Goal: Navigation & Orientation: Understand site structure

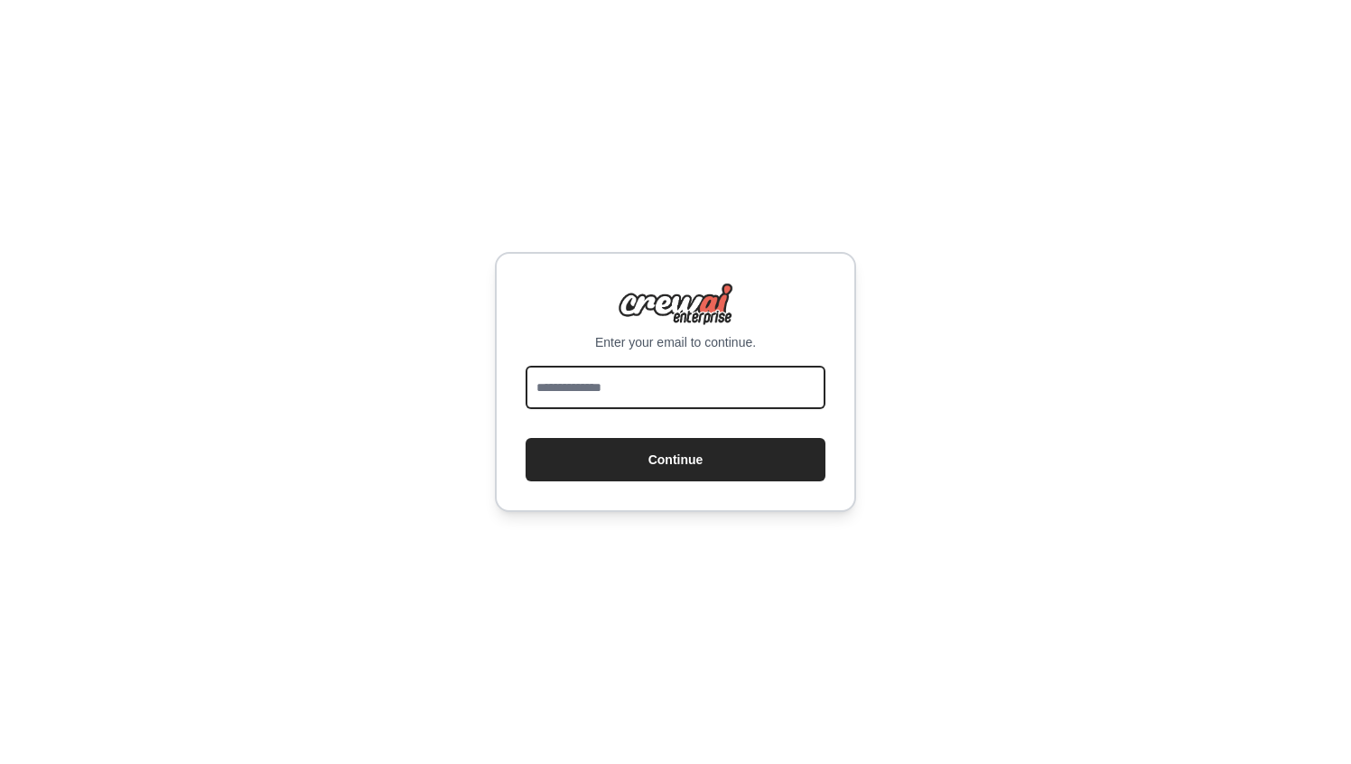
click at [622, 391] on input "email" at bounding box center [675, 387] width 300 height 43
click at [0, 763] on com-1password-button at bounding box center [0, 764] width 0 height 0
click at [697, 391] on input "email" at bounding box center [675, 387] width 300 height 43
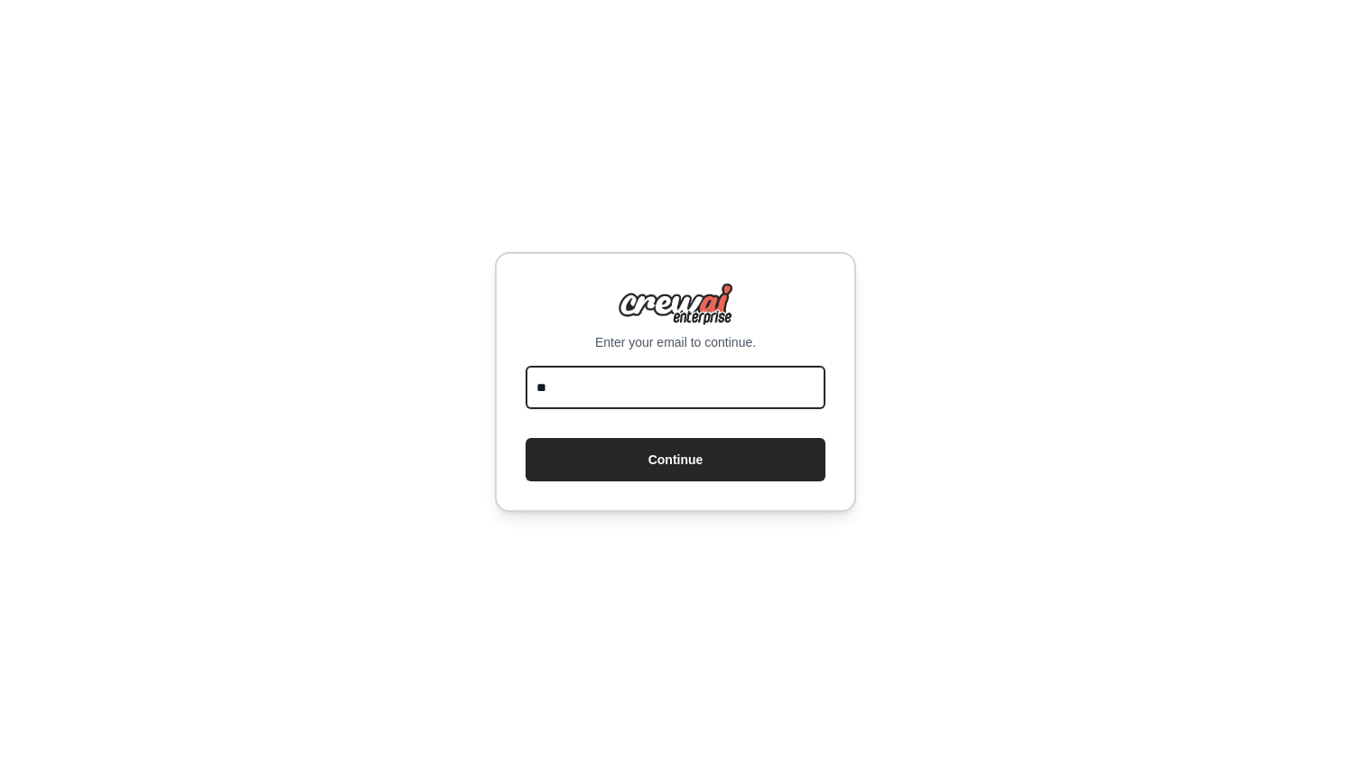
type input "*"
type input "**********"
click at [724, 436] on form "**********" at bounding box center [675, 424] width 300 height 116
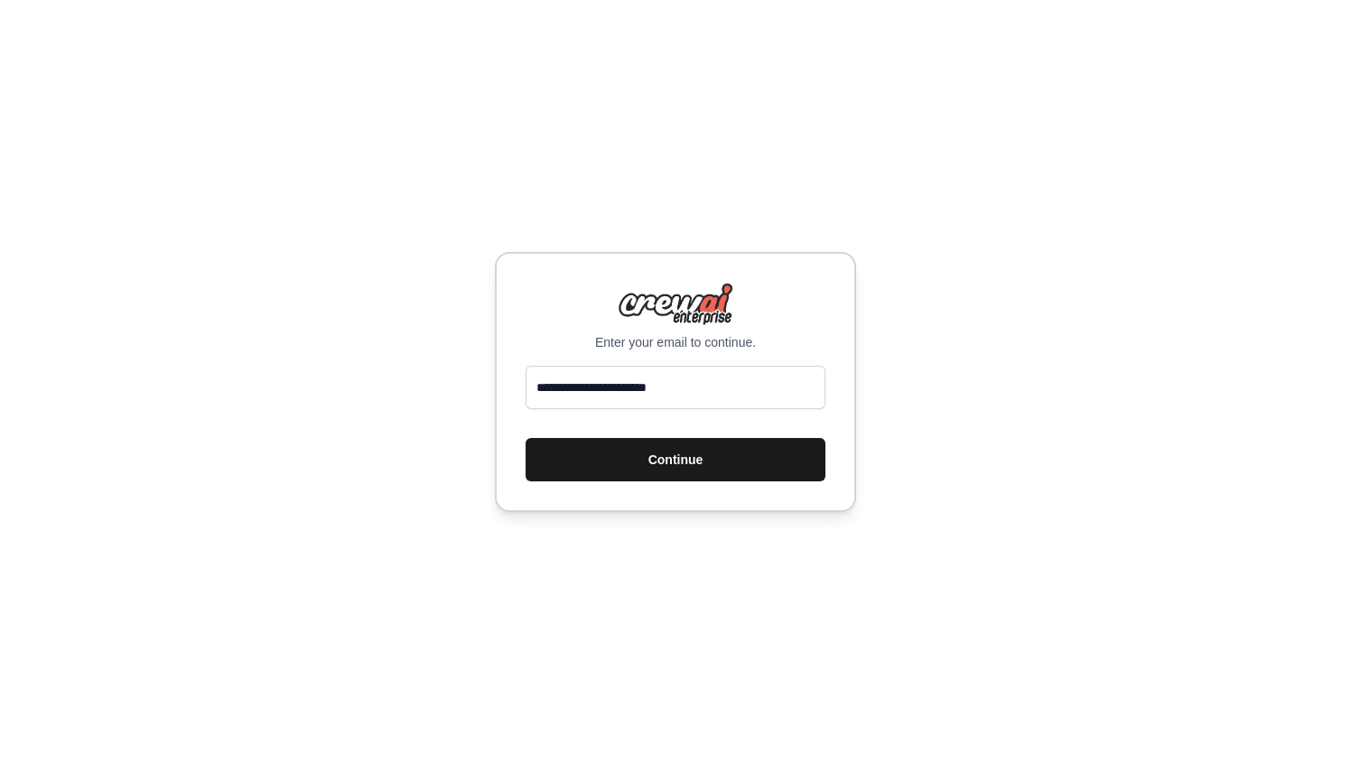
click at [720, 462] on button "Continue" at bounding box center [675, 459] width 300 height 43
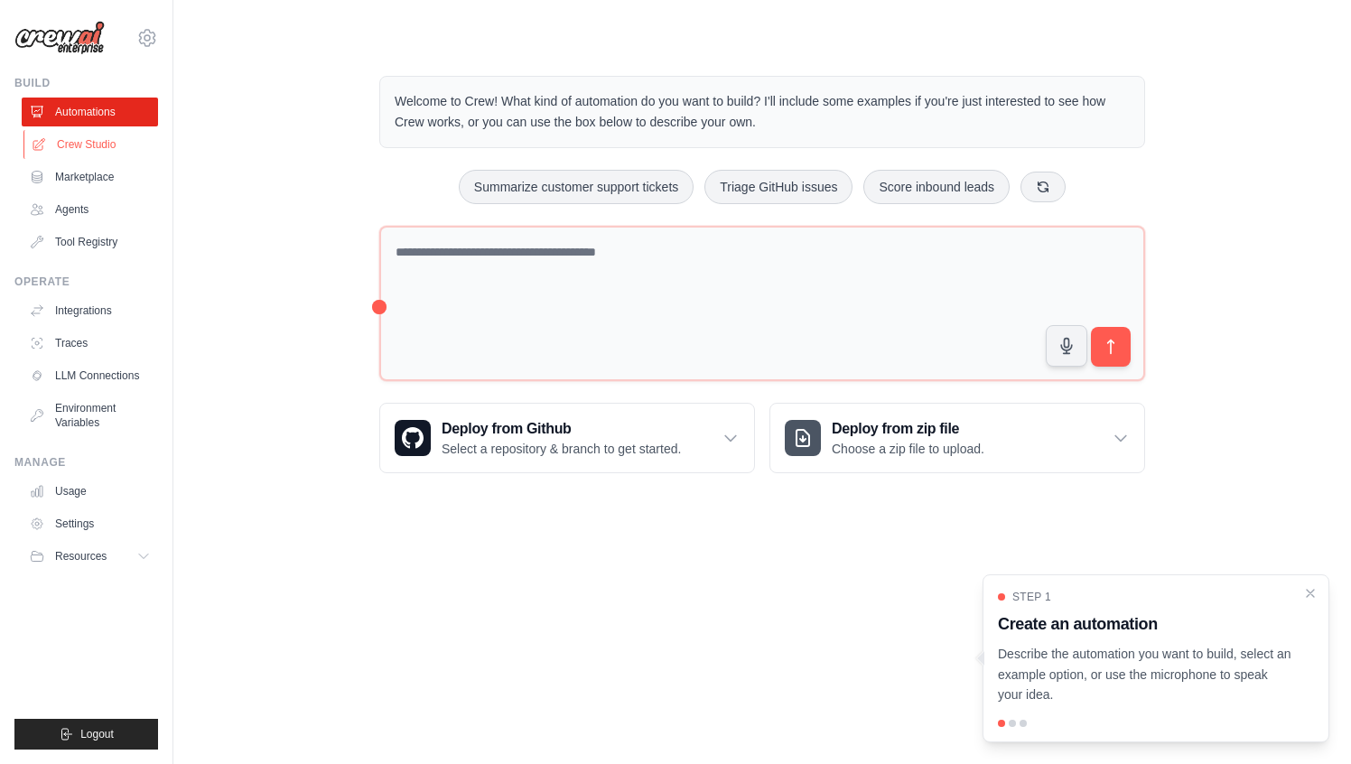
click at [99, 148] on link "Crew Studio" at bounding box center [91, 144] width 136 height 29
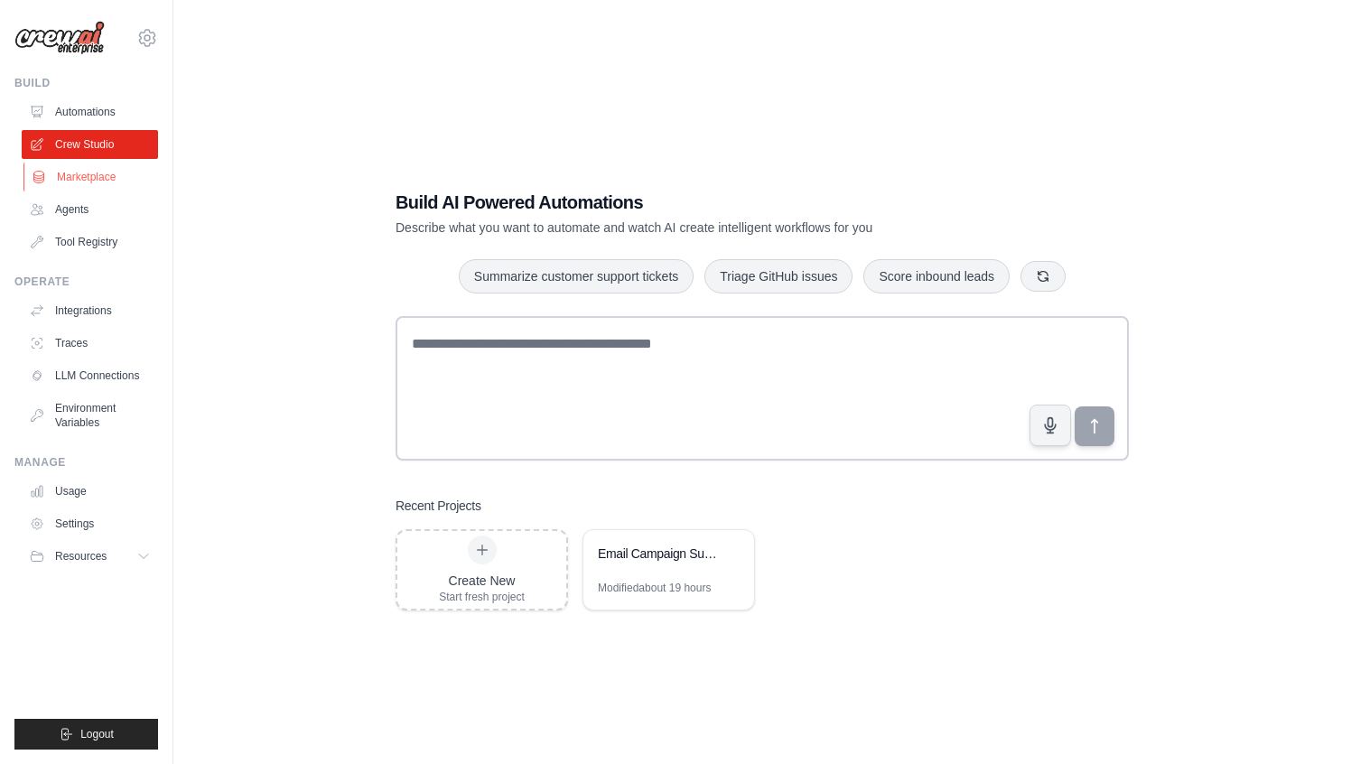
click at [91, 175] on link "Marketplace" at bounding box center [91, 176] width 136 height 29
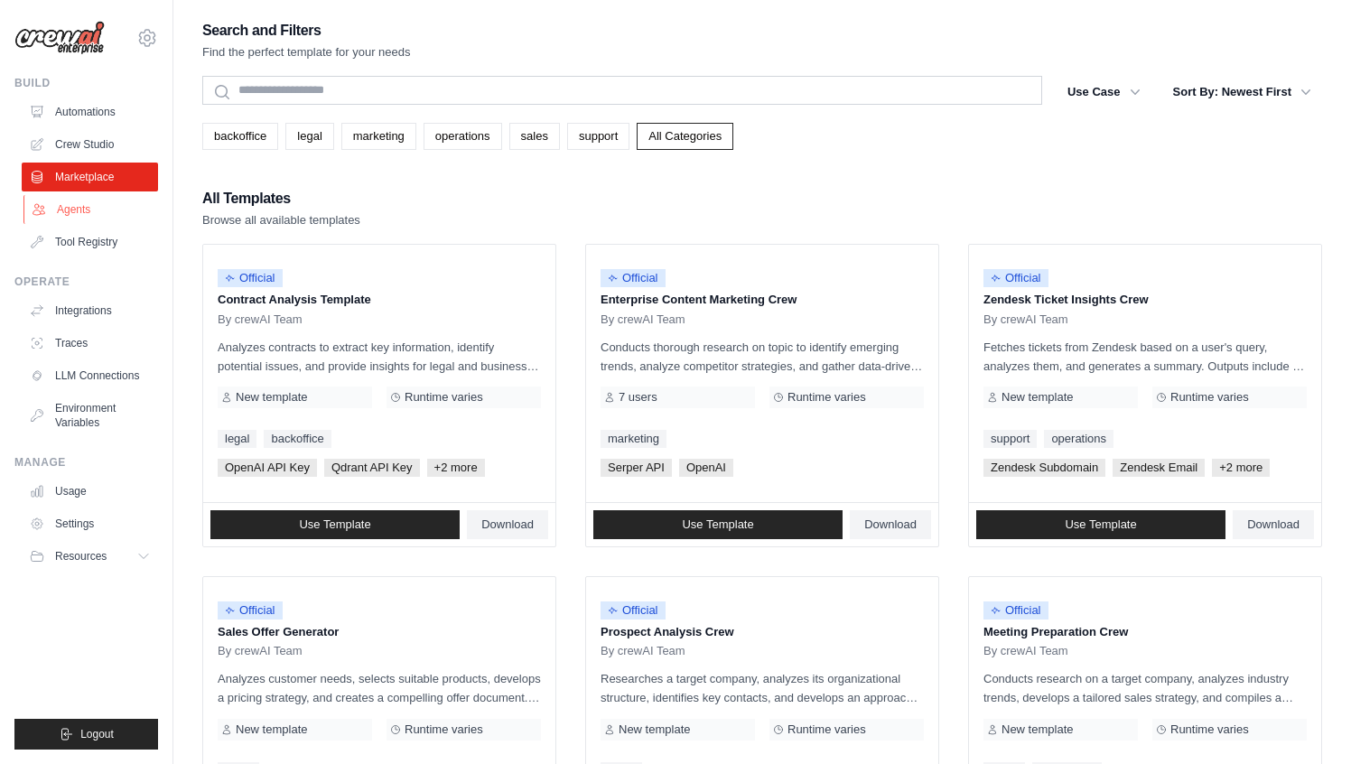
click at [92, 212] on link "Agents" at bounding box center [91, 209] width 136 height 29
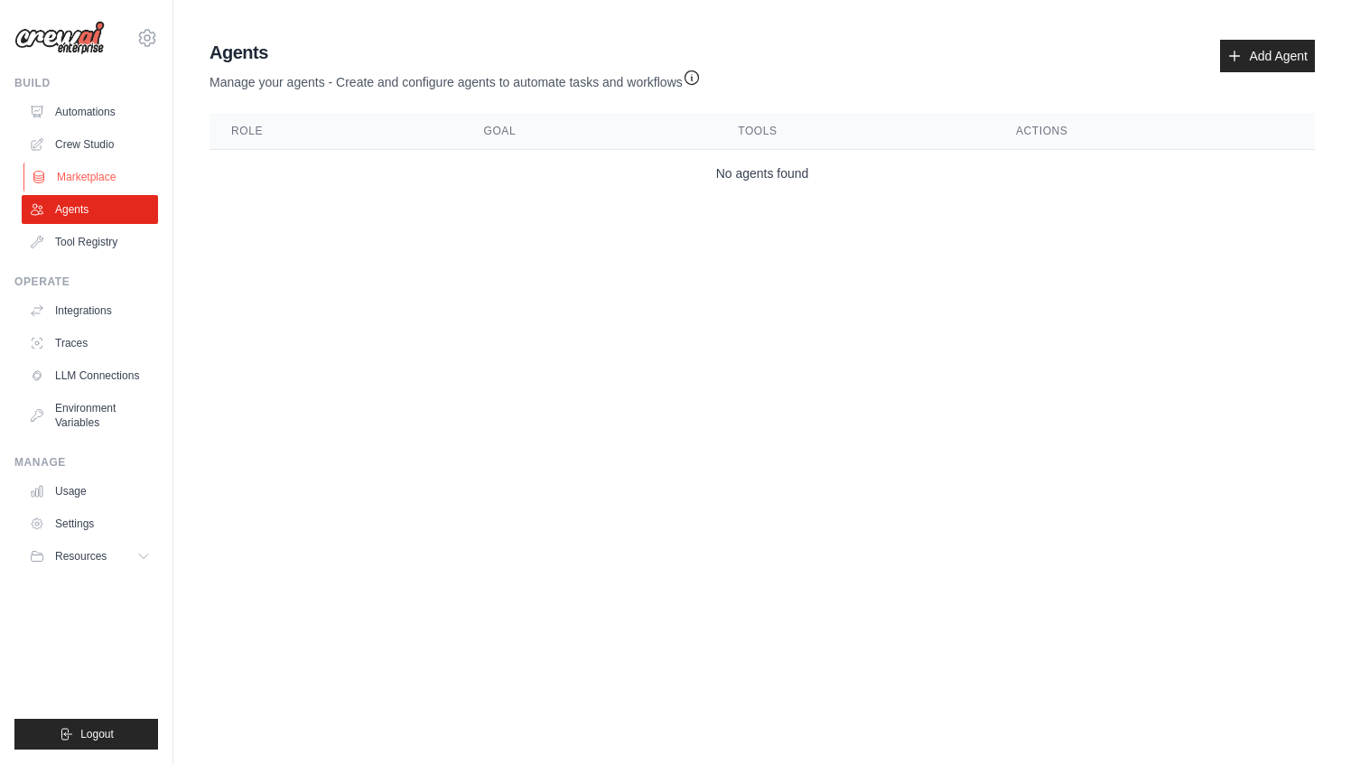
click at [91, 181] on link "Marketplace" at bounding box center [91, 176] width 136 height 29
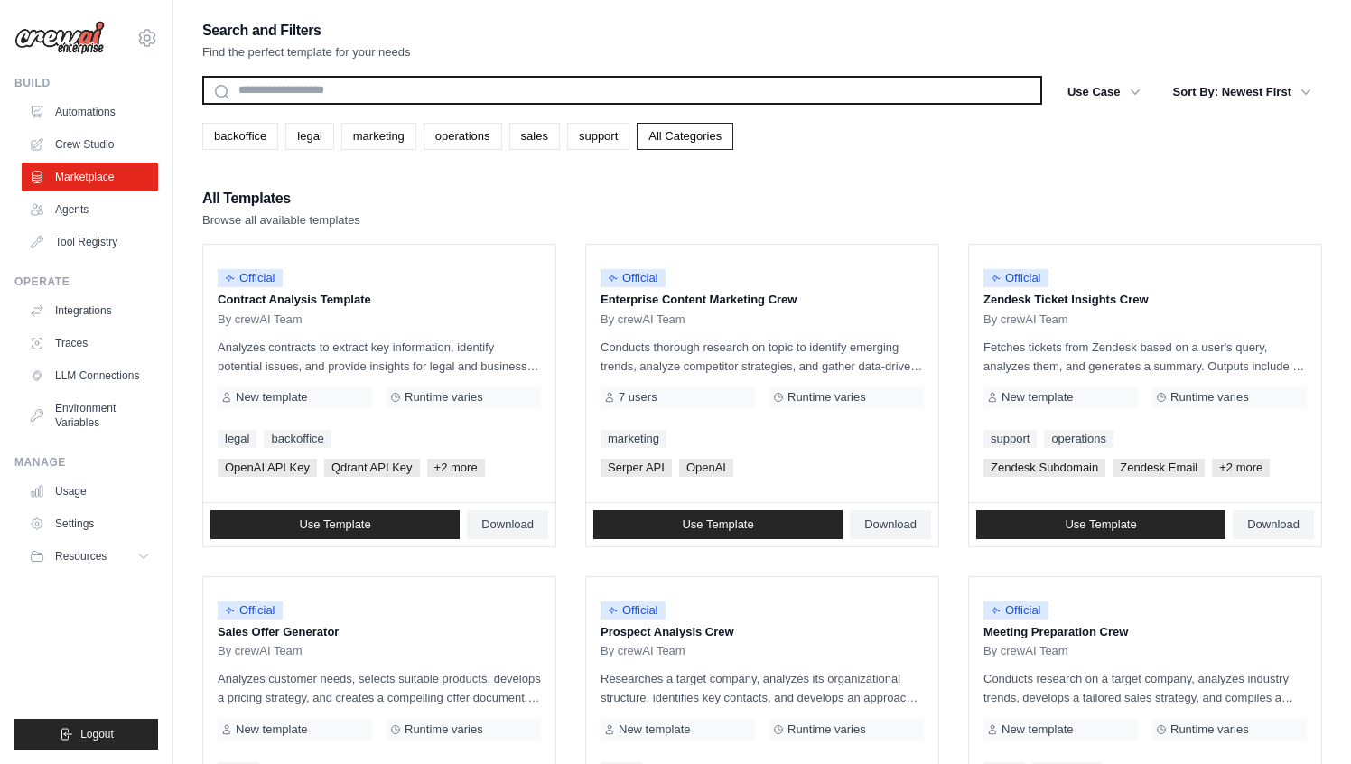
click at [309, 96] on input "text" at bounding box center [622, 90] width 840 height 29
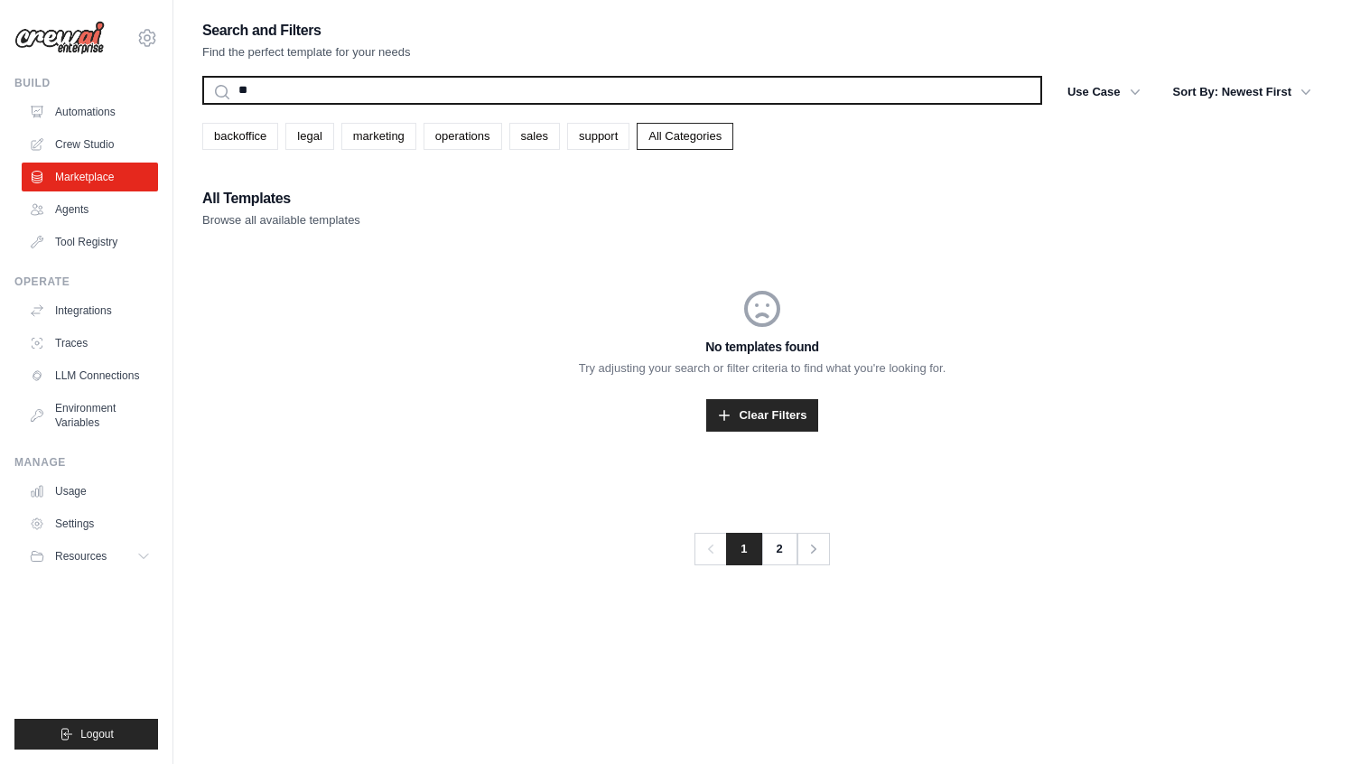
type input "*"
type input "*******"
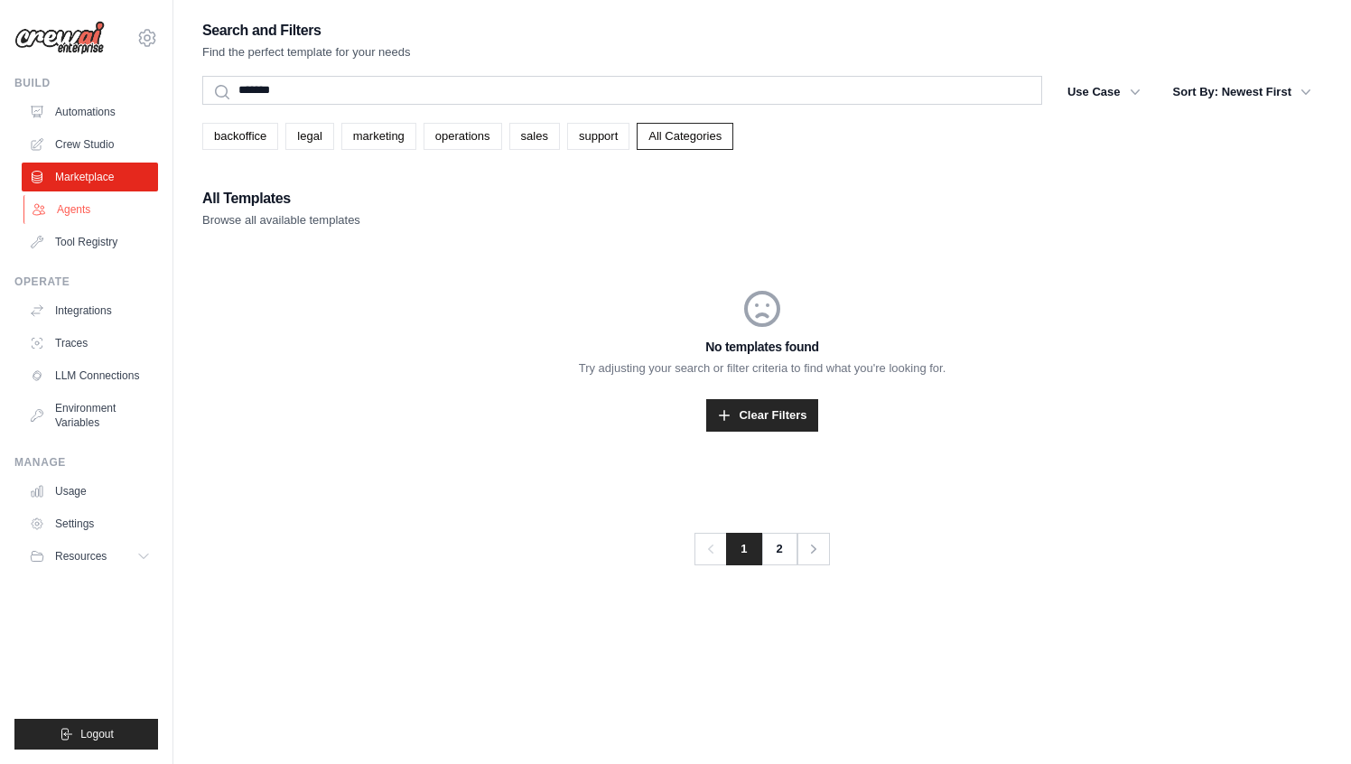
click at [112, 205] on link "Agents" at bounding box center [91, 209] width 136 height 29
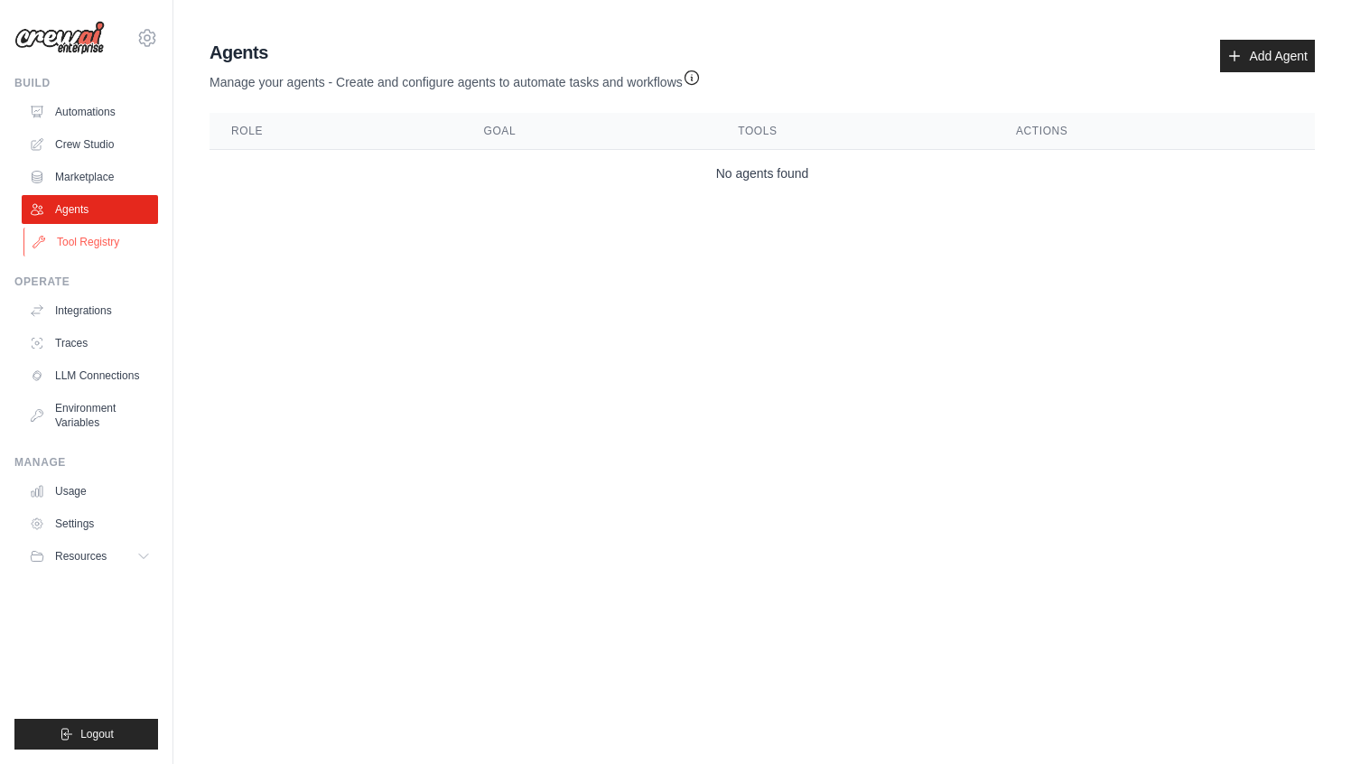
click at [78, 247] on link "Tool Registry" at bounding box center [91, 241] width 136 height 29
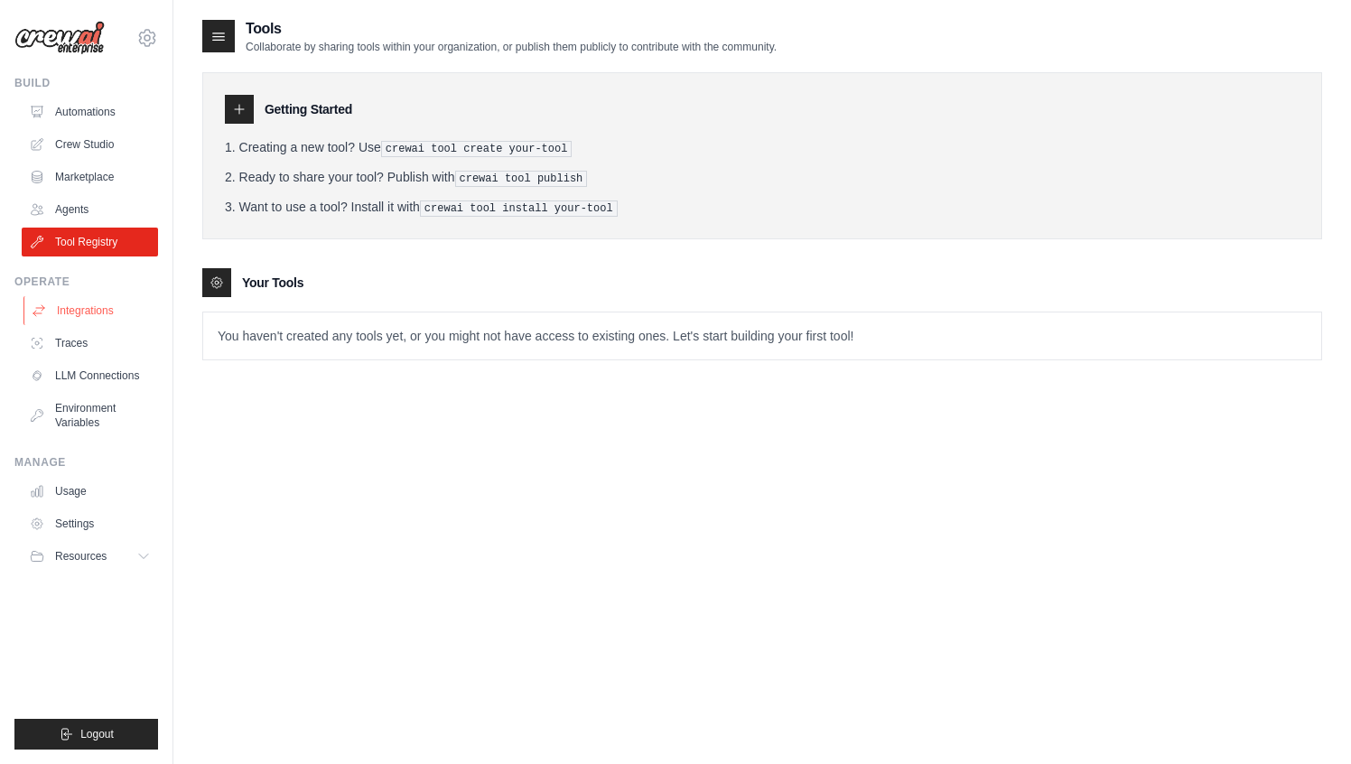
click at [75, 312] on link "Integrations" at bounding box center [91, 310] width 136 height 29
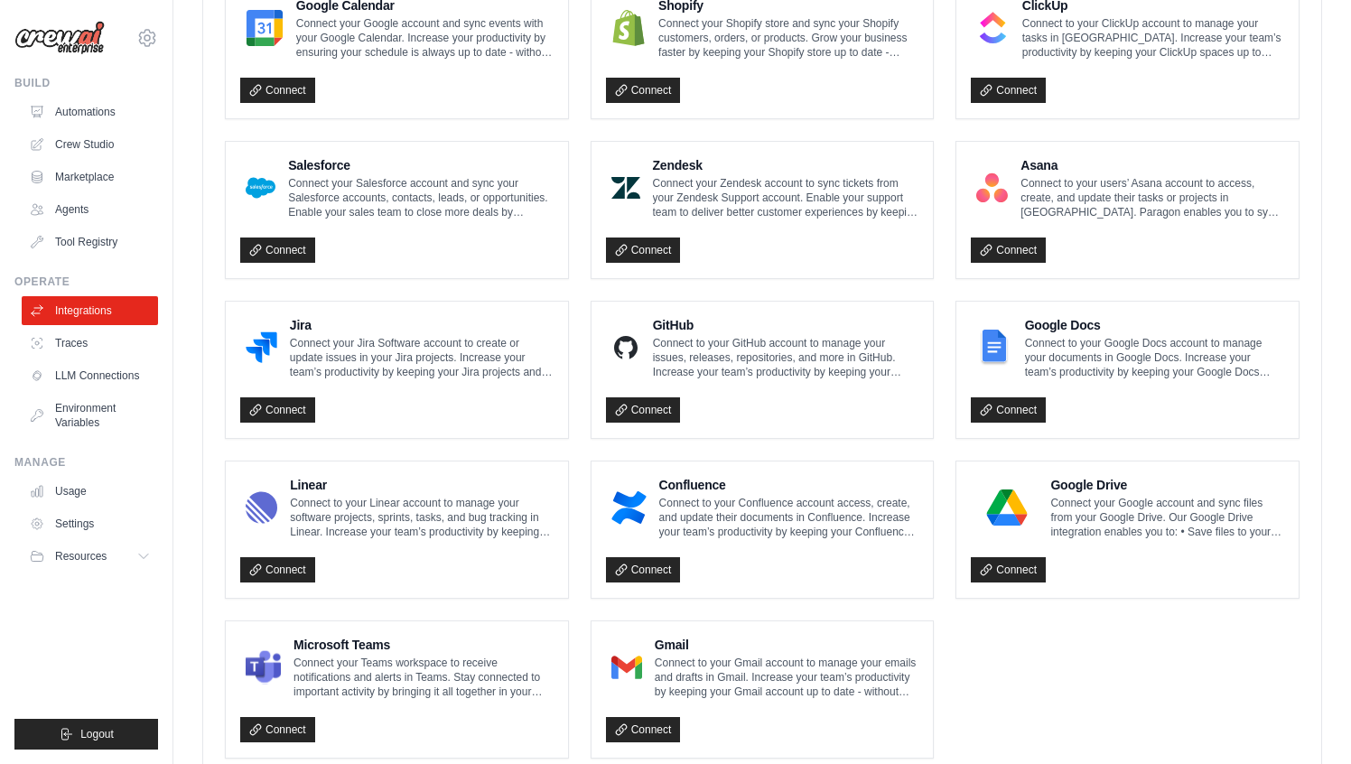
scroll to position [932, 0]
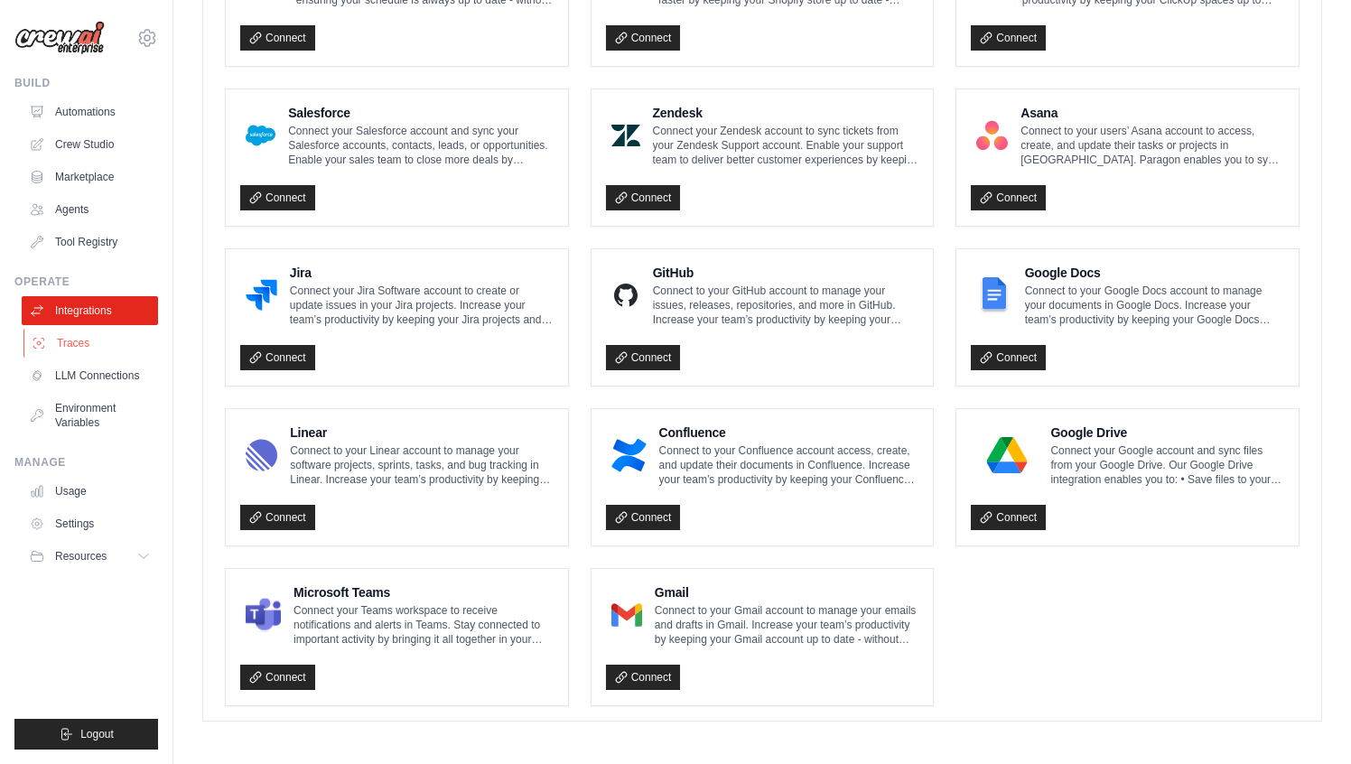
click at [112, 337] on link "Traces" at bounding box center [91, 343] width 136 height 29
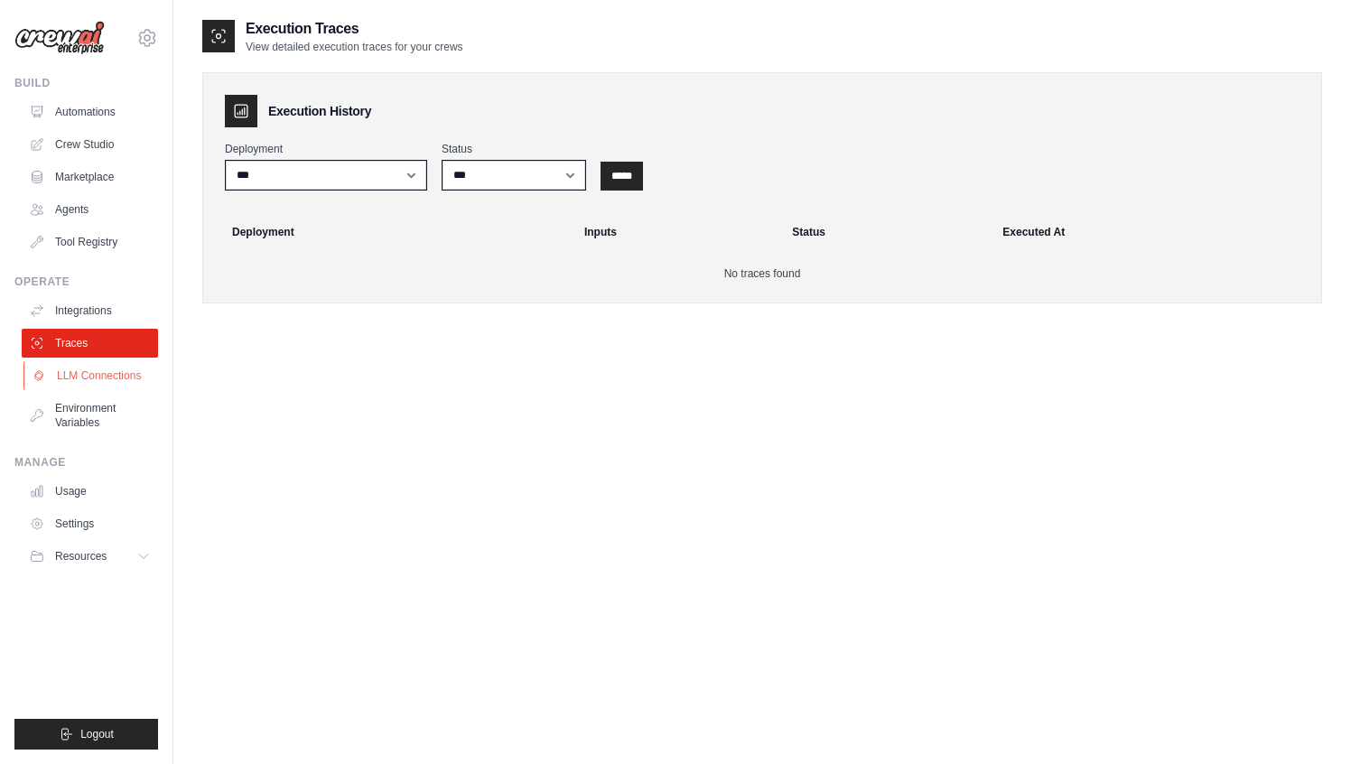
click at [107, 369] on link "LLM Connections" at bounding box center [91, 375] width 136 height 29
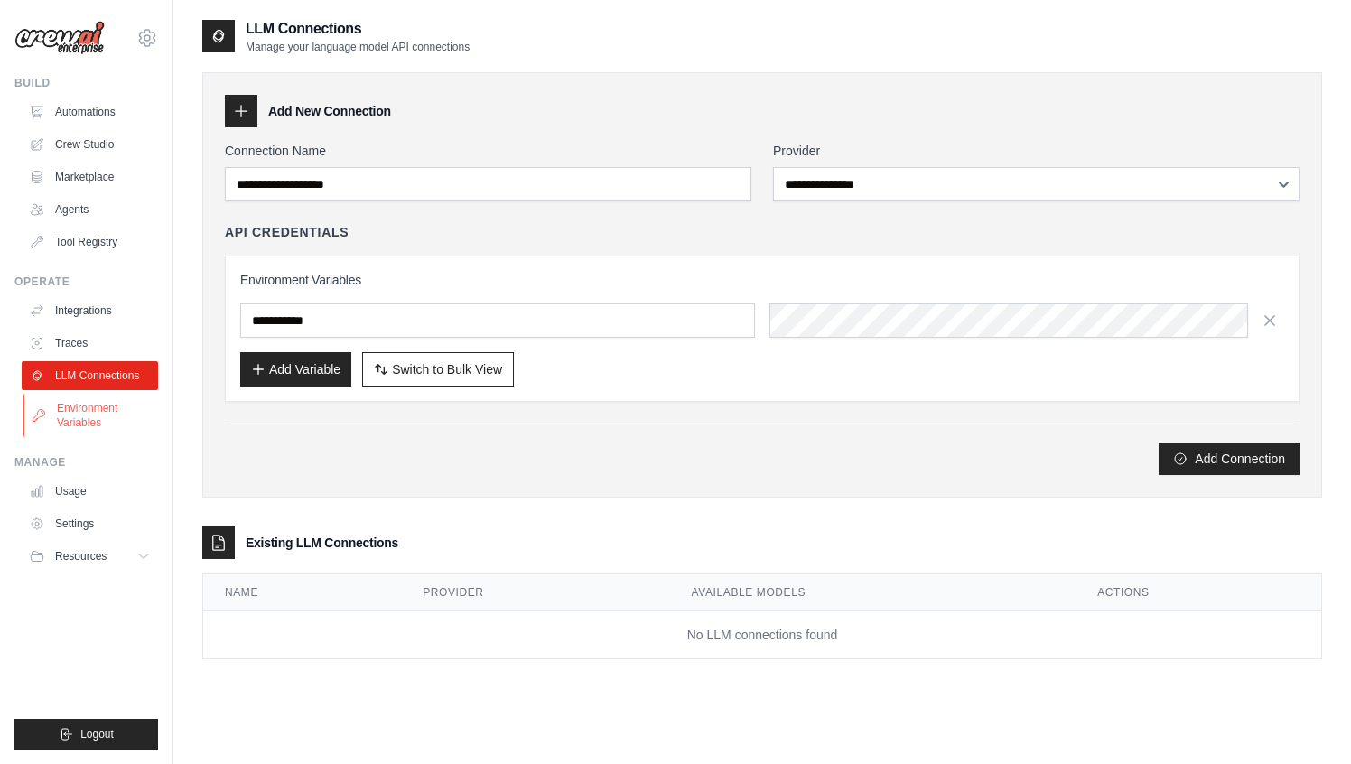
click at [88, 403] on link "Environment Variables" at bounding box center [91, 415] width 136 height 43
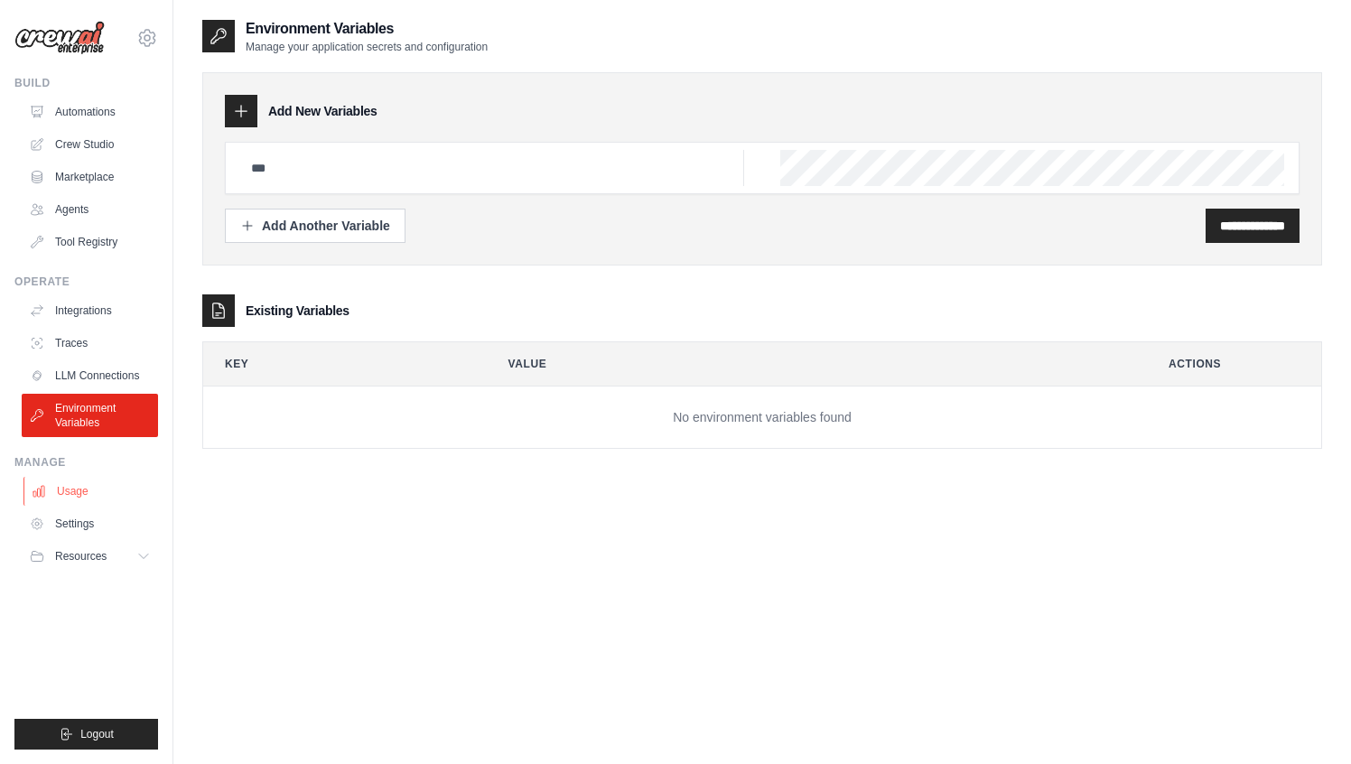
click at [89, 489] on link "Usage" at bounding box center [91, 491] width 136 height 29
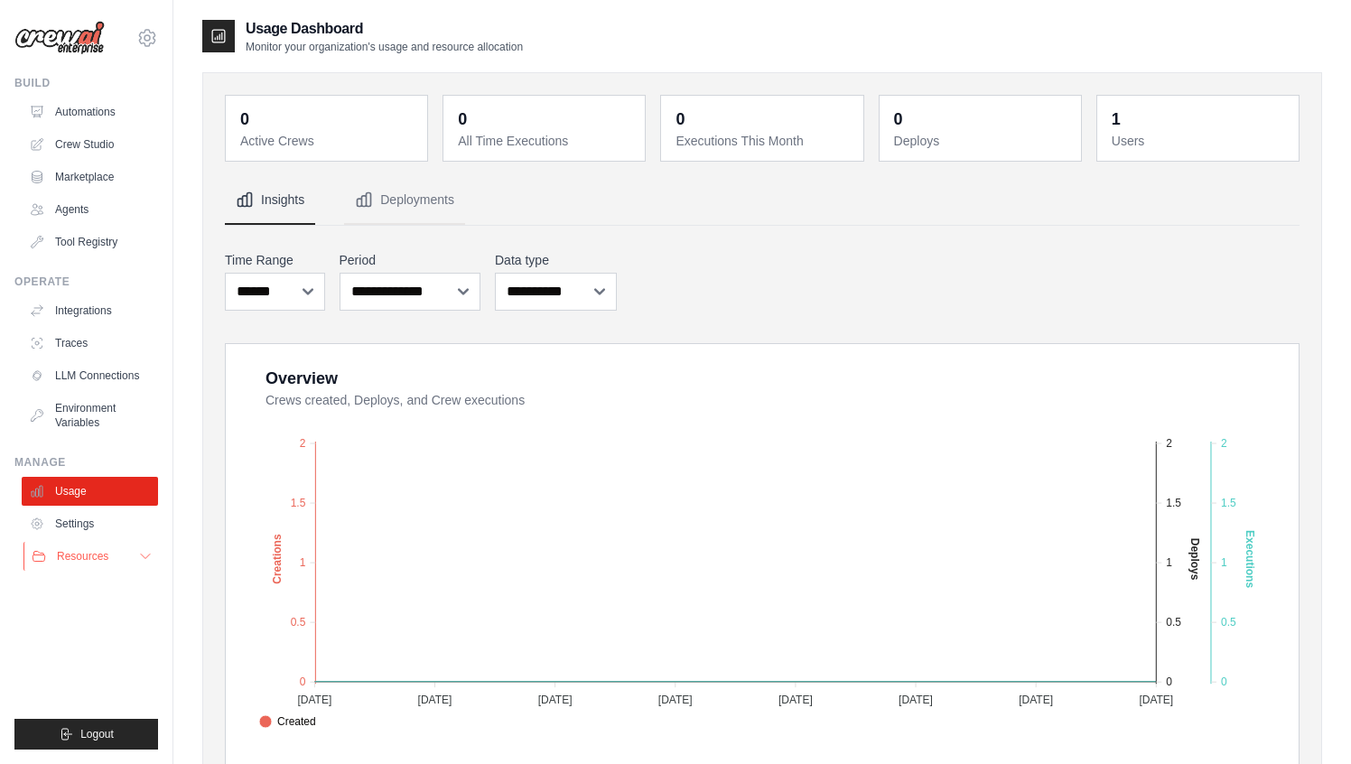
click at [106, 543] on button "Resources" at bounding box center [91, 556] width 136 height 29
click at [72, 118] on link "Automations" at bounding box center [91, 111] width 136 height 29
